Goal: Browse casually

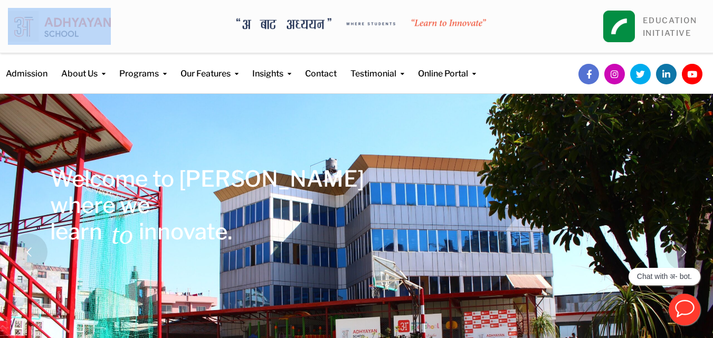
drag, startPoint x: 116, startPoint y: 21, endPoint x: 16, endPoint y: 7, distance: 100.2
click at [16, 7] on div at bounding box center [59, 26] width 119 height 53
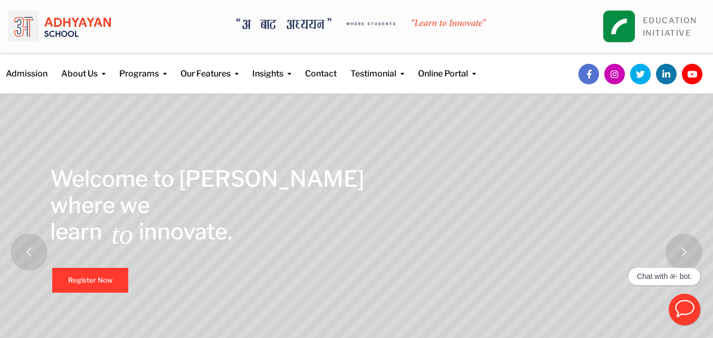
drag, startPoint x: 15, startPoint y: 7, endPoint x: 235, endPoint y: 187, distance: 284.2
click at [235, 187] on rs-layer "Welcome to [GEOGRAPHIC_DATA] where we learn" at bounding box center [207, 205] width 314 height 79
click at [35, 21] on img at bounding box center [59, 26] width 103 height 37
click at [32, 22] on img at bounding box center [59, 26] width 103 height 37
